Goal: Browse casually

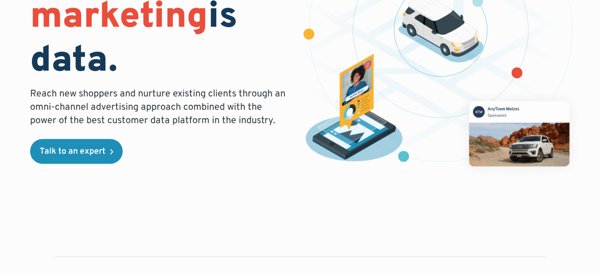
scroll to position [191, 0]
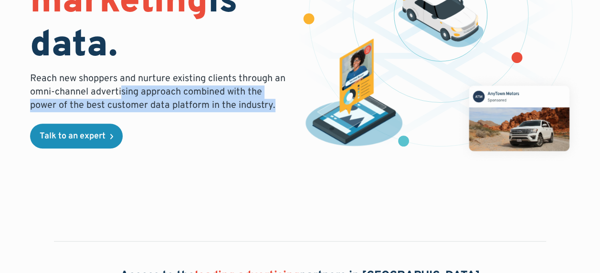
drag, startPoint x: 274, startPoint y: 108, endPoint x: 112, endPoint y: 91, distance: 163.1
click at [116, 91] on p "Reach new shoppers and nurture existing clients through an omni-channel adverti…" at bounding box center [159, 92] width 259 height 40
drag, startPoint x: 112, startPoint y: 91, endPoint x: 61, endPoint y: 90, distance: 50.6
click at [61, 90] on p "Reach new shoppers and nurture existing clients through an omni-channel adverti…" at bounding box center [159, 92] width 259 height 40
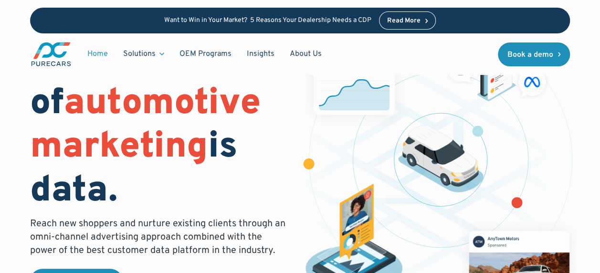
scroll to position [0, 0]
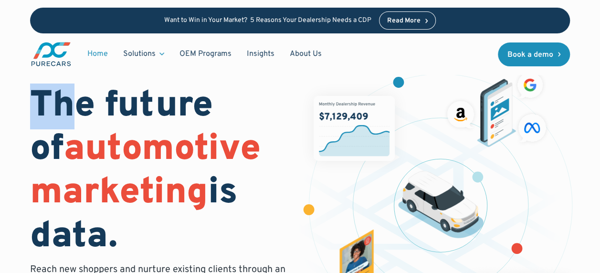
drag, startPoint x: 35, startPoint y: 108, endPoint x: 77, endPoint y: 106, distance: 42.0
click at [75, 106] on h1 "The future of automotive marketing is data." at bounding box center [159, 172] width 259 height 174
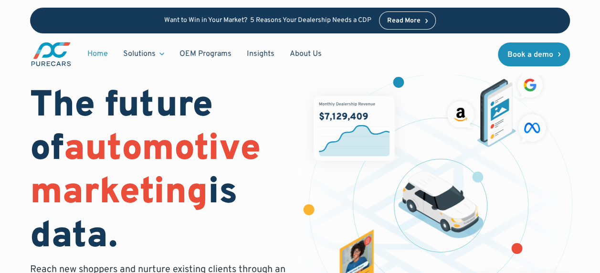
drag, startPoint x: 77, startPoint y: 106, endPoint x: 100, endPoint y: 109, distance: 23.6
click at [100, 109] on h1 "The future of automotive marketing is data." at bounding box center [159, 172] width 259 height 174
click at [191, 102] on h1 "The future of automotive marketing is data." at bounding box center [159, 172] width 259 height 174
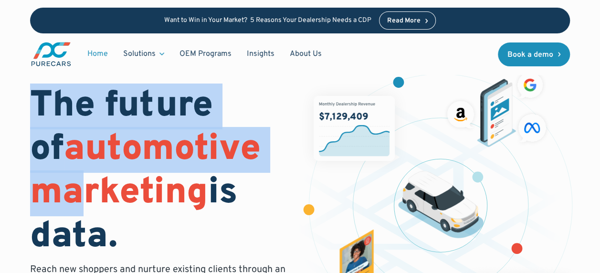
drag, startPoint x: 37, startPoint y: 108, endPoint x: 93, endPoint y: 205, distance: 111.9
click at [92, 205] on h1 "The future of automotive marketing is data." at bounding box center [159, 172] width 259 height 174
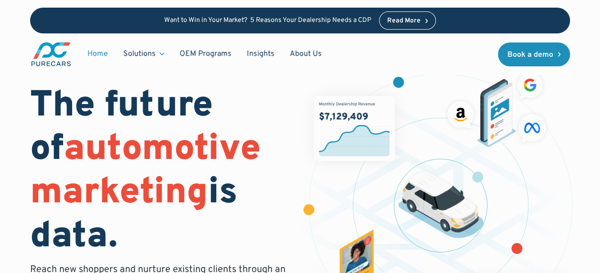
drag, startPoint x: 93, startPoint y: 205, endPoint x: 150, endPoint y: 224, distance: 60.6
click at [151, 224] on h1 "The future of automotive marketing is data." at bounding box center [159, 172] width 259 height 174
drag, startPoint x: 114, startPoint y: 236, endPoint x: 58, endPoint y: 130, distance: 120.3
click at [59, 132] on h1 "The future of automotive marketing is data." at bounding box center [159, 172] width 259 height 174
drag, startPoint x: 58, startPoint y: 130, endPoint x: 168, endPoint y: 156, distance: 113.4
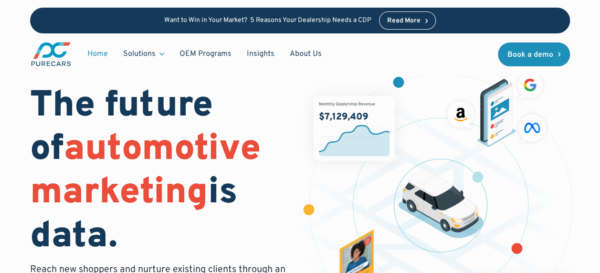
click at [168, 156] on span "automotive marketing" at bounding box center [145, 171] width 230 height 89
click at [131, 155] on span "automotive marketing" at bounding box center [145, 171] width 230 height 89
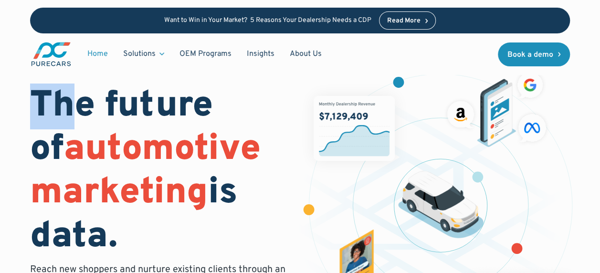
drag, startPoint x: 38, startPoint y: 105, endPoint x: 86, endPoint y: 104, distance: 48.2
click at [85, 104] on h1 "The future of automotive marketing is data." at bounding box center [159, 172] width 259 height 174
drag, startPoint x: 86, startPoint y: 104, endPoint x: 156, endPoint y: 105, distance: 70.6
click at [156, 105] on h1 "The future of automotive marketing is data." at bounding box center [159, 172] width 259 height 174
